Goal: Task Accomplishment & Management: Complete application form

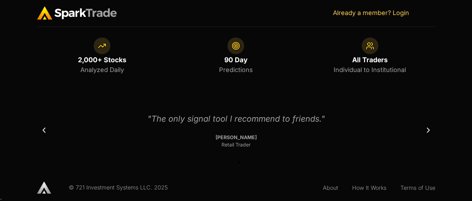
scroll to position [509, 0]
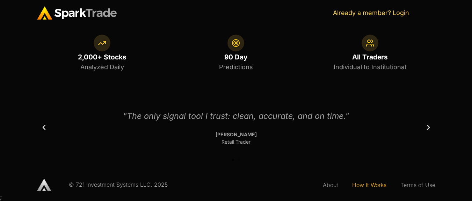
click at [376, 186] on link "How It Works" at bounding box center [369, 185] width 48 height 16
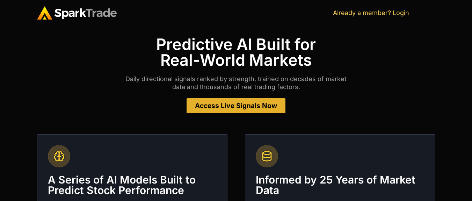
click at [236, 107] on span "Access Live Signals Now" at bounding box center [236, 105] width 82 height 7
